Goal: Task Accomplishment & Management: Manage account settings

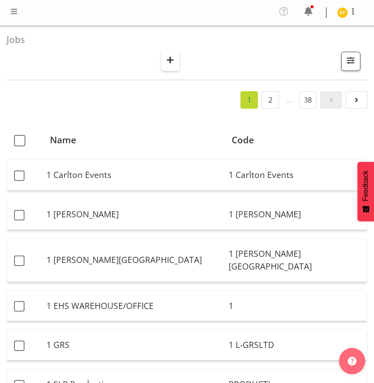
click at [171, 63] on span "button" at bounding box center [170, 59] width 11 height 11
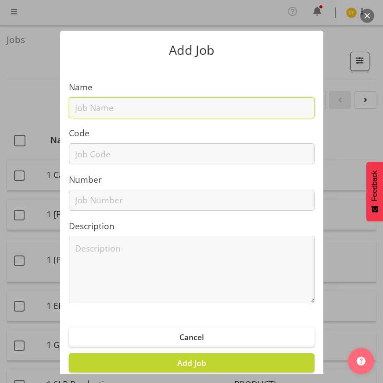
click at [104, 109] on input "text" at bounding box center [192, 107] width 246 height 21
paste input "42605030"
type input "42605030"
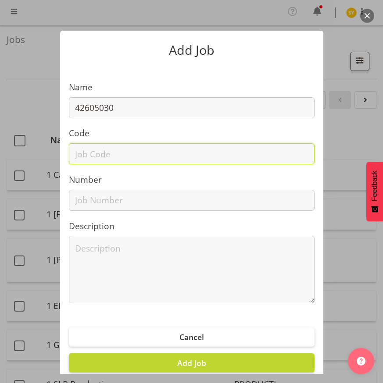
click at [90, 151] on input "text" at bounding box center [192, 153] width 246 height 21
paste input "42605030"
type input "42605030"
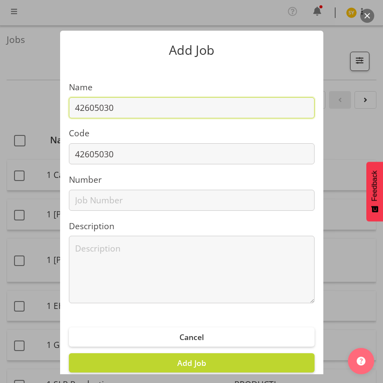
click at [149, 107] on input "42605030" at bounding box center [192, 107] width 246 height 21
paste input "WasteMINZ 2026"
drag, startPoint x: 174, startPoint y: 107, endPoint x: -38, endPoint y: 108, distance: 212.6
click at [0, 108] on html "COAST GROUP Profile Log Out Jobs Search Showing active jobs Showing running job…" at bounding box center [191, 191] width 383 height 383
type input "42605030 - WasteMINZ 2026"
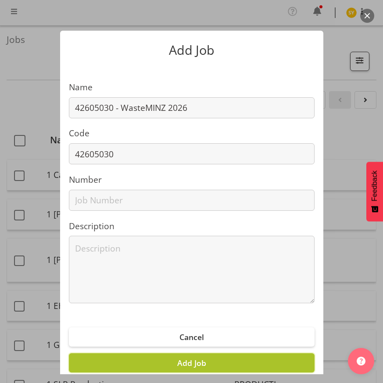
click at [209, 360] on button "Add Job" at bounding box center [192, 362] width 246 height 19
